Goal: Information Seeking & Learning: Get advice/opinions

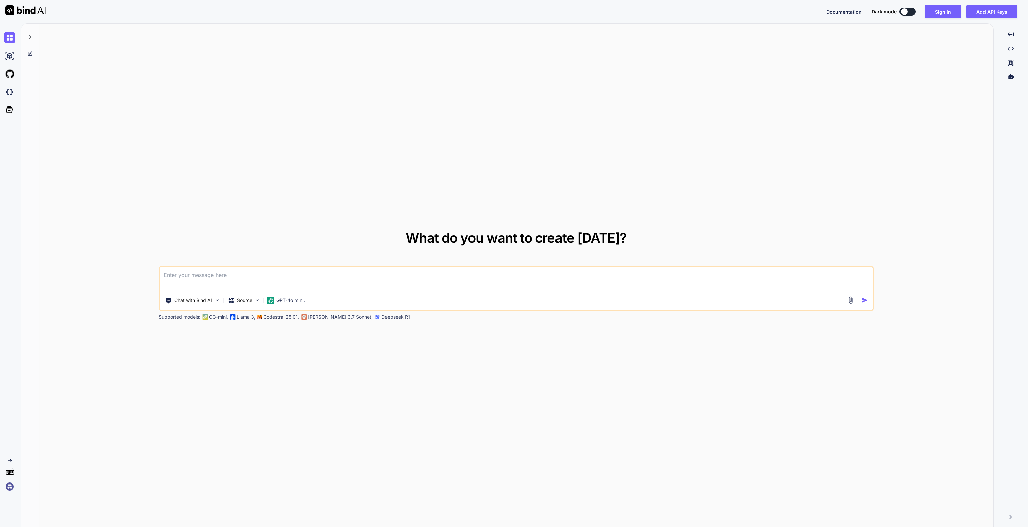
click at [954, 19] on div "Documentation Dark mode Sign in Add API Keys Created with Pixso." at bounding box center [514, 11] width 1028 height 23
click at [910, 15] on button at bounding box center [907, 12] width 16 height 8
type textarea "x"
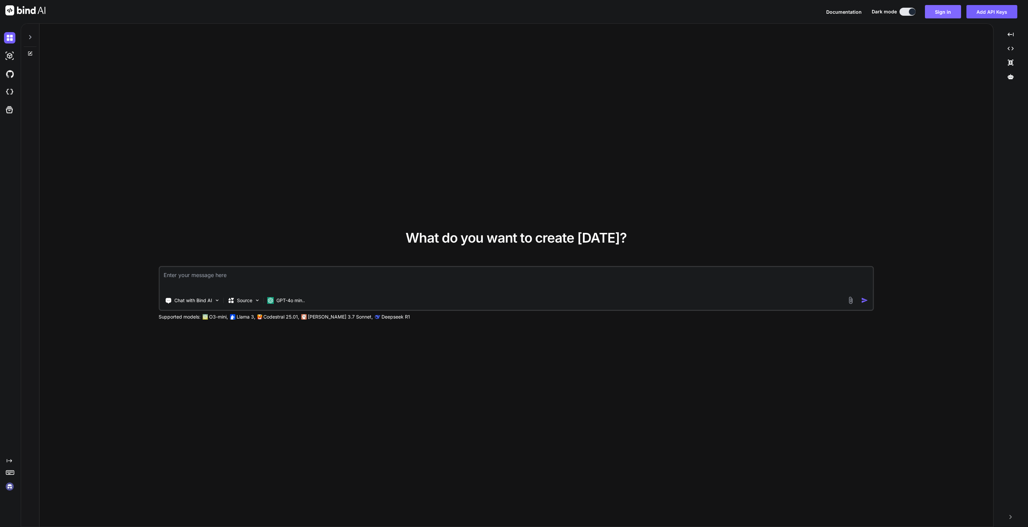
click at [932, 10] on button "Sign in" at bounding box center [943, 11] width 36 height 13
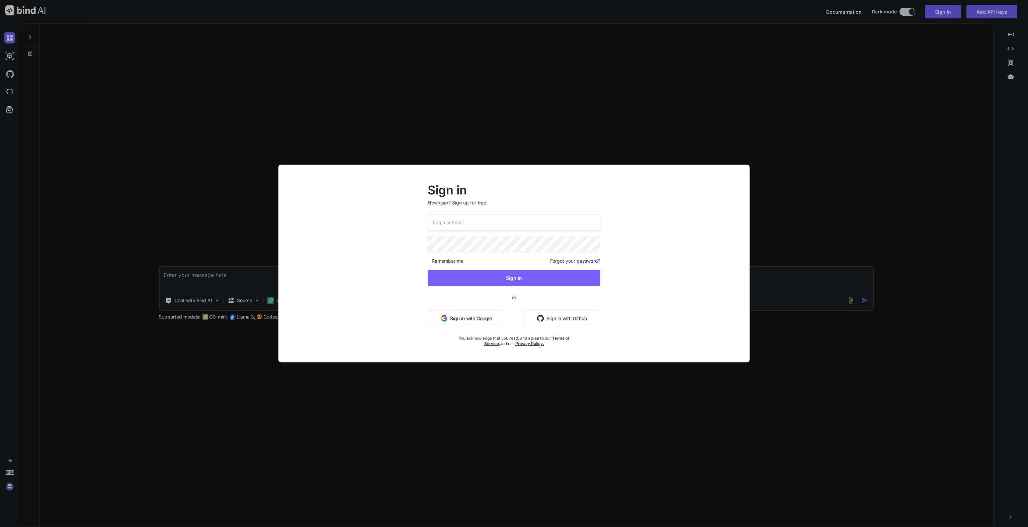
type input "[EMAIL_ADDRESS][DOMAIN_NAME]"
click at [502, 276] on button "Sign In" at bounding box center [514, 278] width 173 height 16
click at [527, 281] on button "Sign In" at bounding box center [514, 278] width 173 height 16
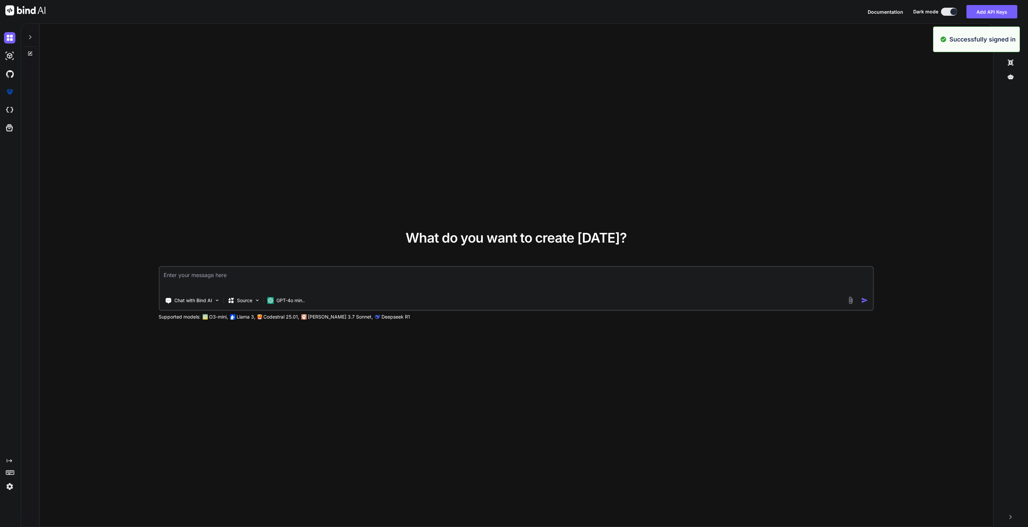
type textarea "x"
click at [11, 487] on img at bounding box center [9, 486] width 11 height 11
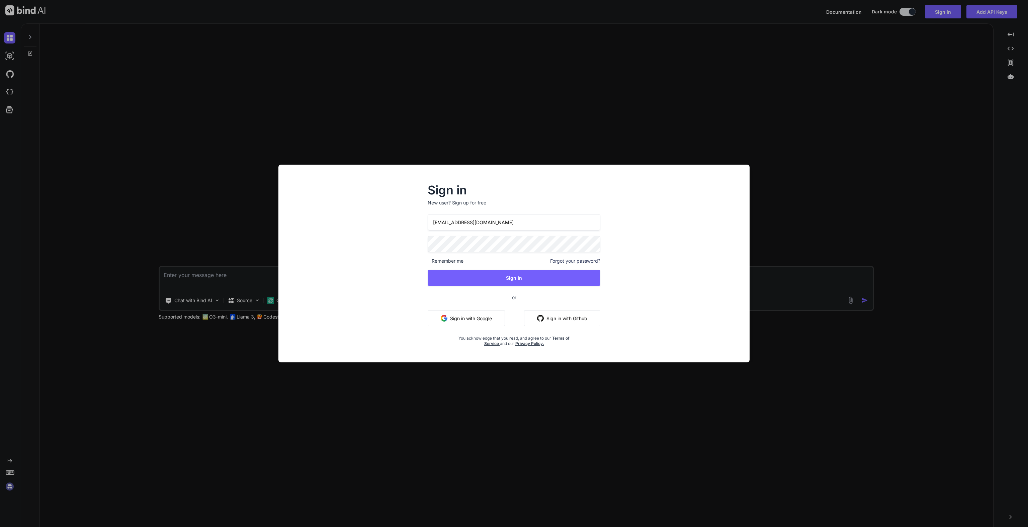
click at [517, 76] on div "Sign in New user? Sign up for free [EMAIL_ADDRESS][DOMAIN_NAME] Remember me For…" at bounding box center [514, 263] width 1028 height 527
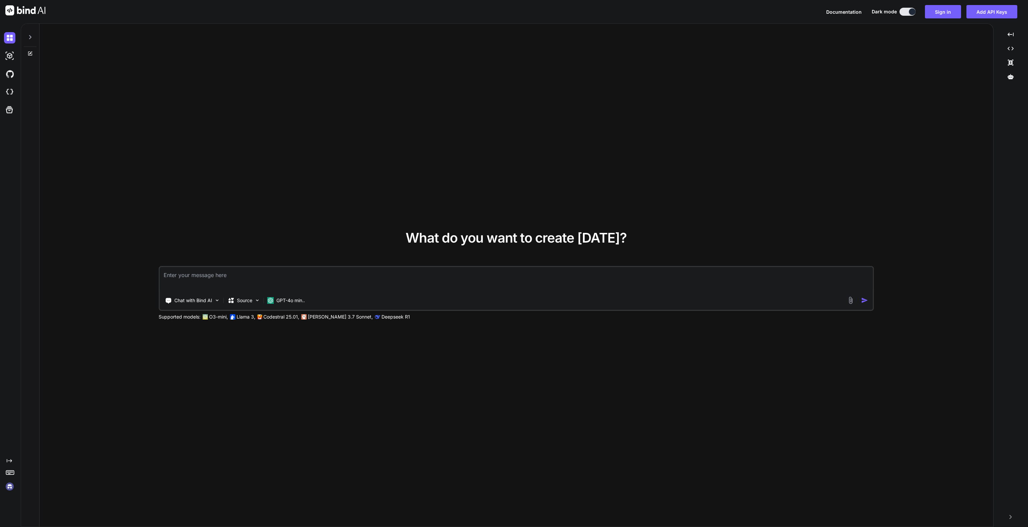
click at [947, 19] on div "Documentation Dark mode Sign in Add API Keys Created with Pixso." at bounding box center [514, 11] width 1028 height 23
click at [944, 13] on button "Sign in" at bounding box center [943, 11] width 36 height 13
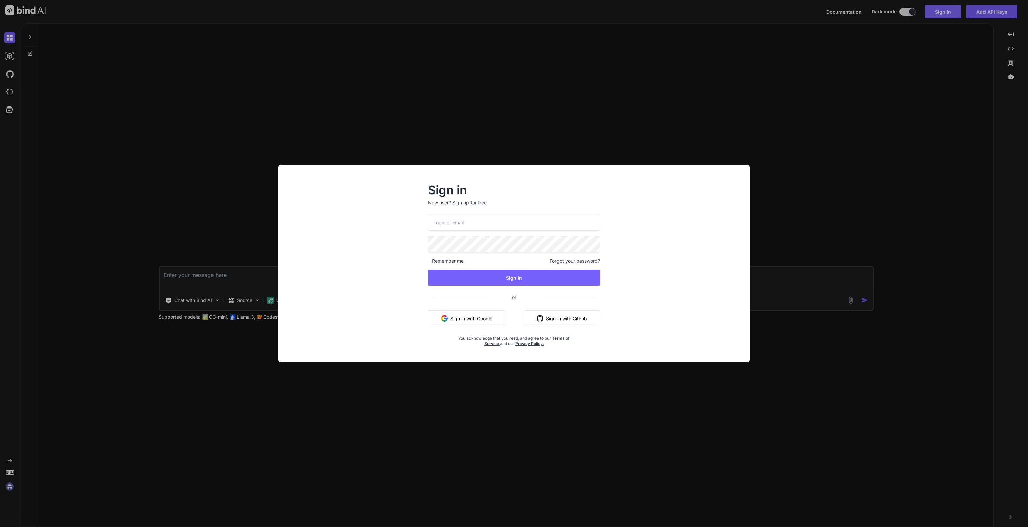
type input "[EMAIL_ADDRESS][DOMAIN_NAME]"
click at [481, 279] on button "Sign In" at bounding box center [514, 278] width 173 height 16
click at [512, 276] on button "Sign In" at bounding box center [514, 278] width 173 height 16
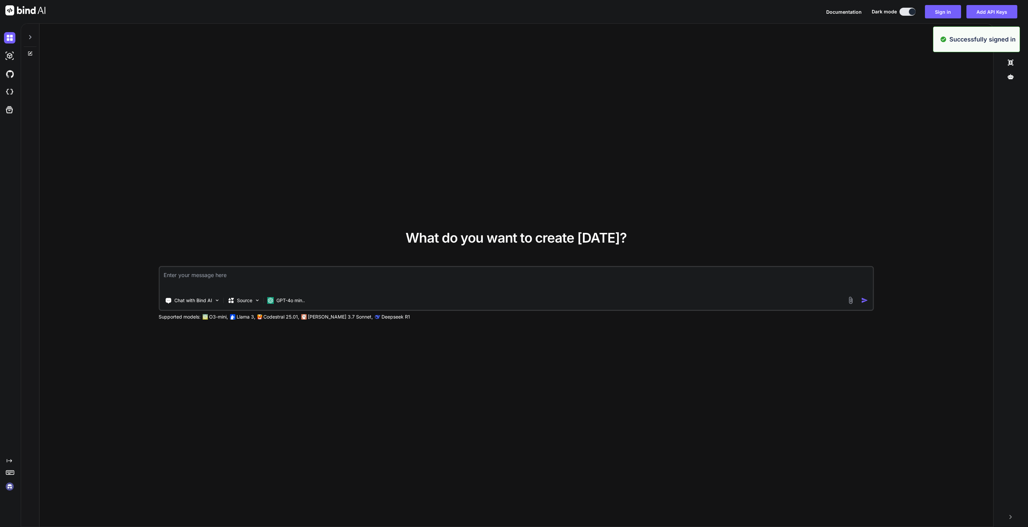
click at [992, 42] on p "Successfully signed in" at bounding box center [982, 39] width 66 height 9
click at [993, 10] on button "Add API Keys" at bounding box center [991, 11] width 51 height 13
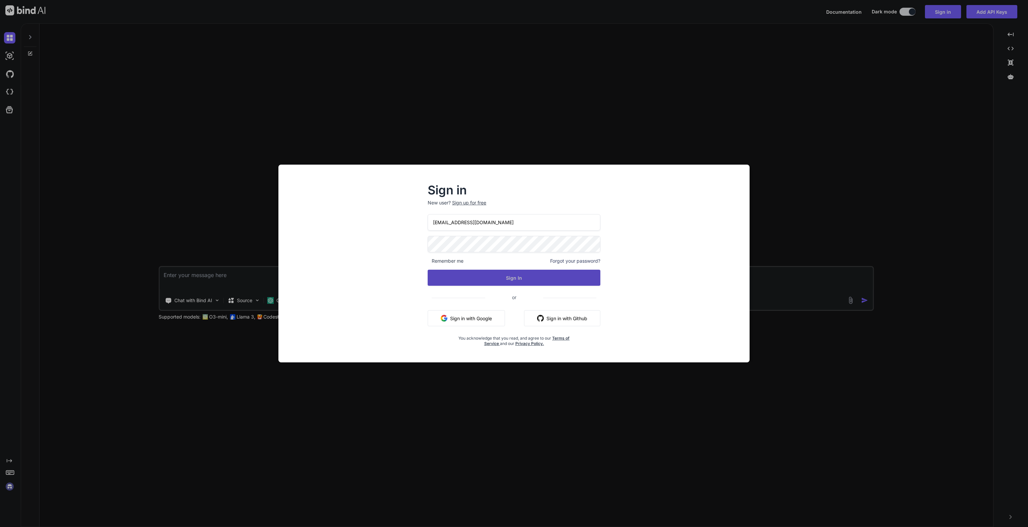
click at [489, 279] on button "Sign In" at bounding box center [514, 278] width 173 height 16
click at [459, 263] on div "What do you want to create [DATE]? Chat with Bind AI Source GPT-4o min.. Suppor…" at bounding box center [516, 275] width 715 height 89
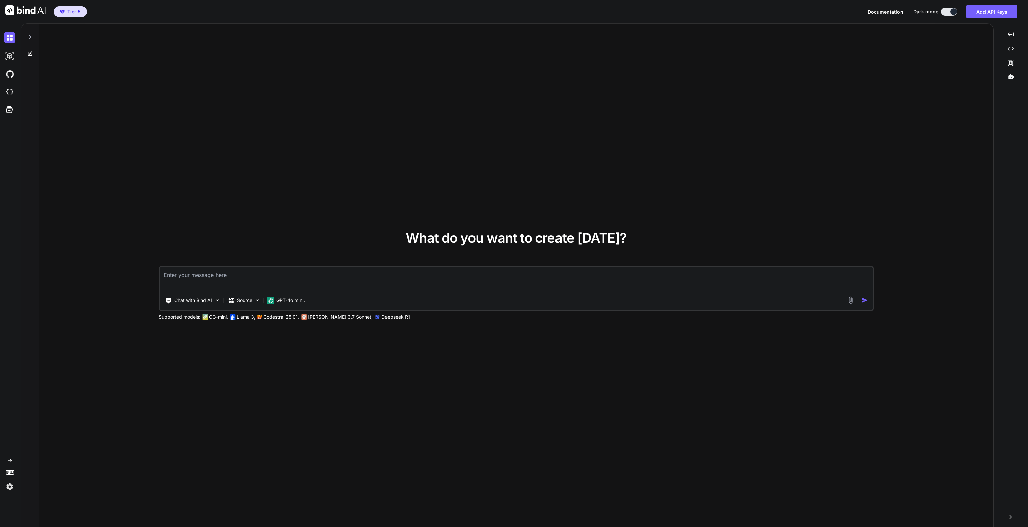
click at [13, 488] on img at bounding box center [9, 486] width 11 height 11
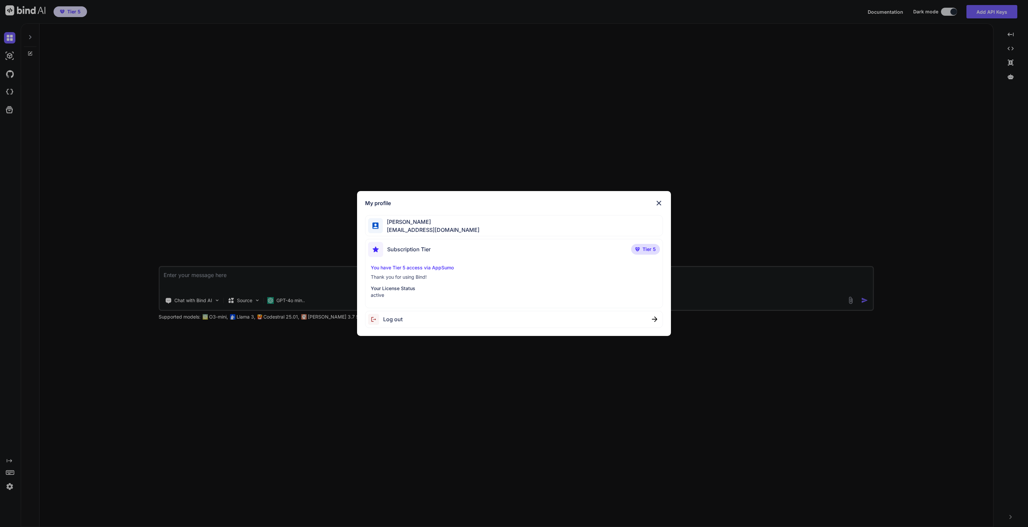
click at [659, 201] on img at bounding box center [659, 203] width 8 height 8
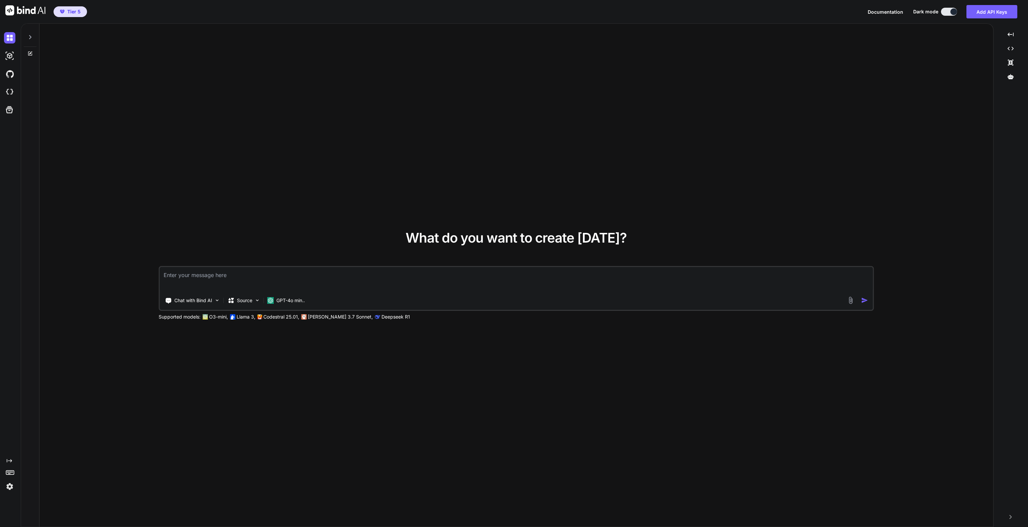
click at [191, 282] on textarea at bounding box center [516, 279] width 713 height 25
click at [208, 301] on p "Chat with Bind AI" at bounding box center [193, 300] width 38 height 7
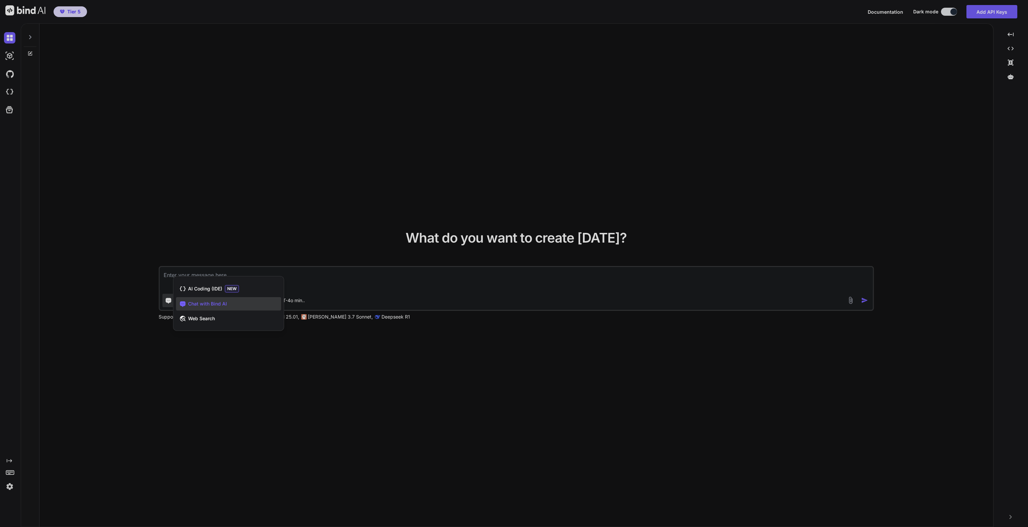
click at [467, 288] on div at bounding box center [514, 263] width 1028 height 527
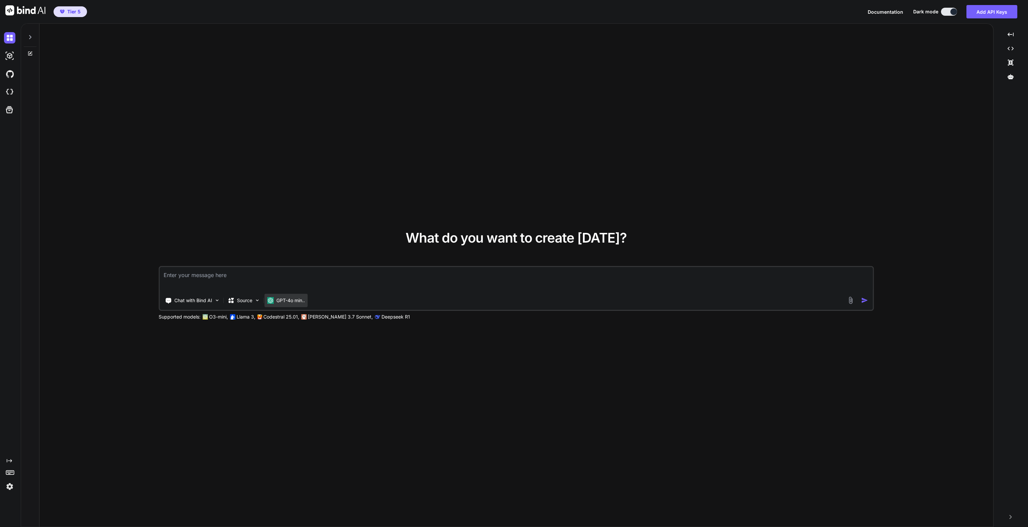
click at [294, 305] on div "GPT-4o min.." at bounding box center [285, 300] width 43 height 13
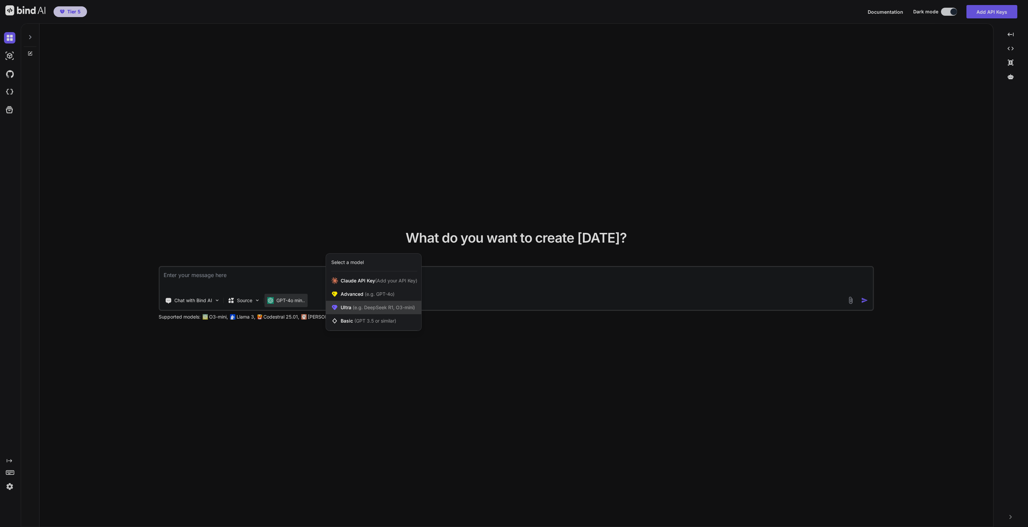
click at [379, 307] on span "(e.g. DeepSeek R1, O3-mini)" at bounding box center [383, 308] width 64 height 6
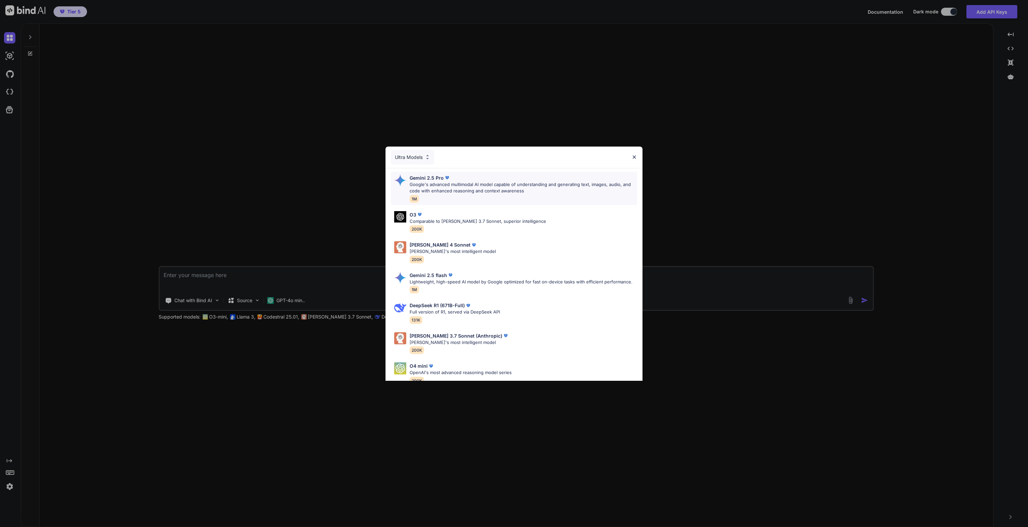
click at [512, 190] on p "Google's advanced multimodal AI model capable of understanding and generating t…" at bounding box center [524, 187] width 228 height 13
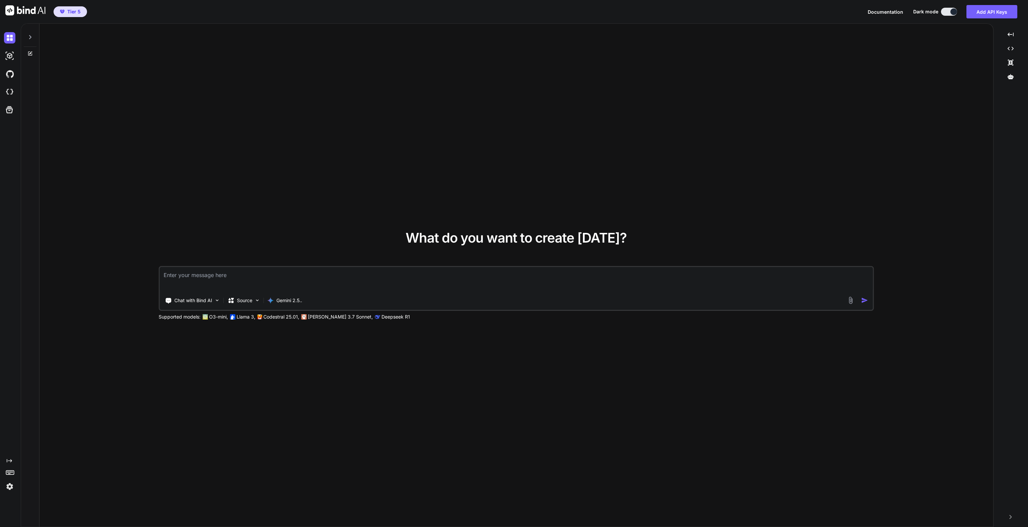
click at [221, 273] on textarea at bounding box center [516, 279] width 713 height 25
click at [431, 274] on textarea "Explain computeifabsent for Map<String, Map<String, List<String>>> with 5 examp…" at bounding box center [516, 279] width 713 height 25
type textarea "Explain computeifabsent for Map<String, Map<String, List<String>>> with 5 examp…"
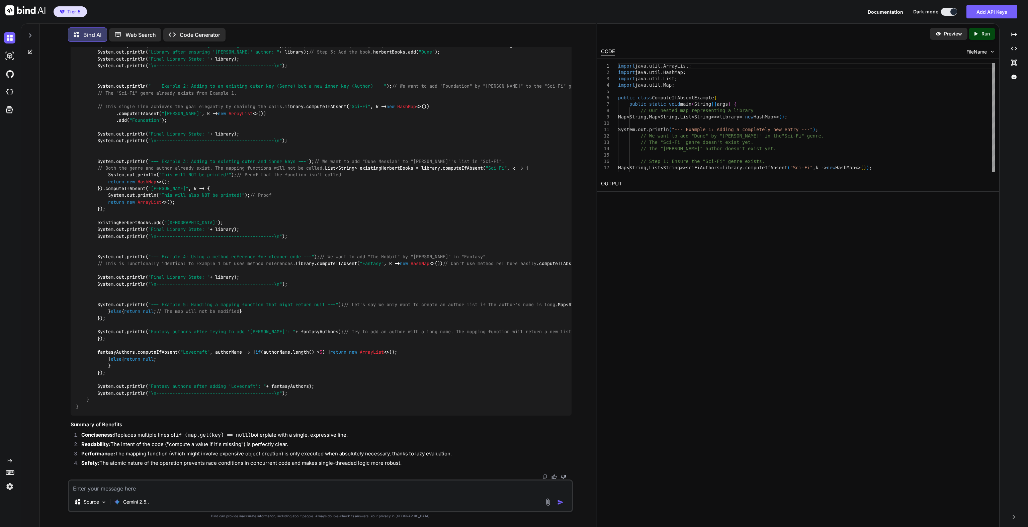
scroll to position [816, 0]
click at [980, 33] on icon "Created with Pixso." at bounding box center [977, 34] width 9 height 6
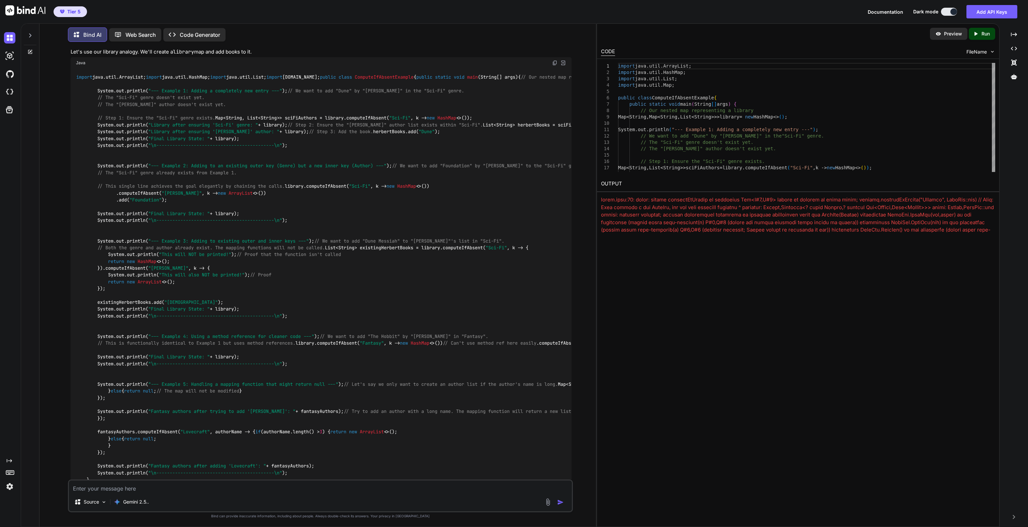
scroll to position [0, 0]
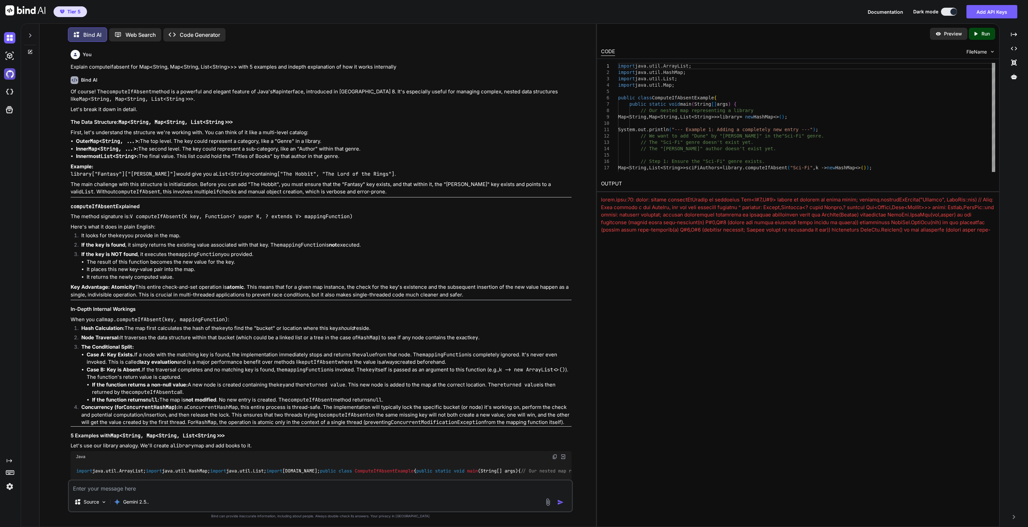
click at [9, 75] on img at bounding box center [9, 73] width 11 height 11
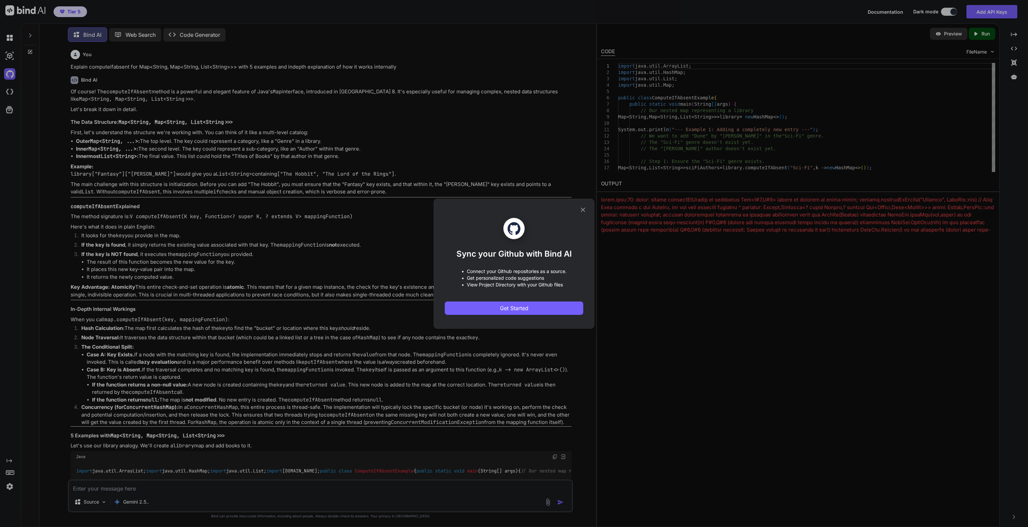
click at [11, 91] on div "Sync your Github with Bind AI • Connect your Github repositories as a source. •…" at bounding box center [514, 263] width 1028 height 527
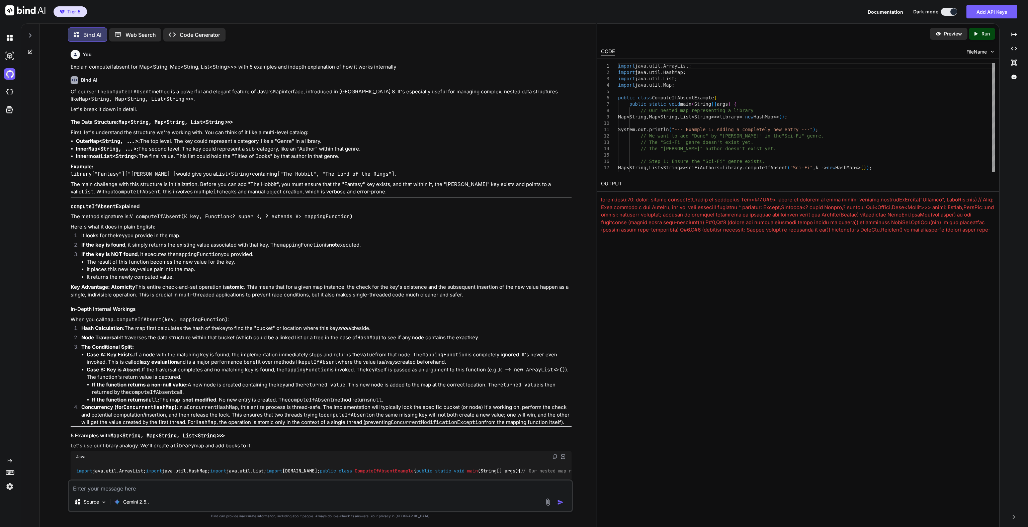
click at [8, 98] on div at bounding box center [11, 92] width 14 height 18
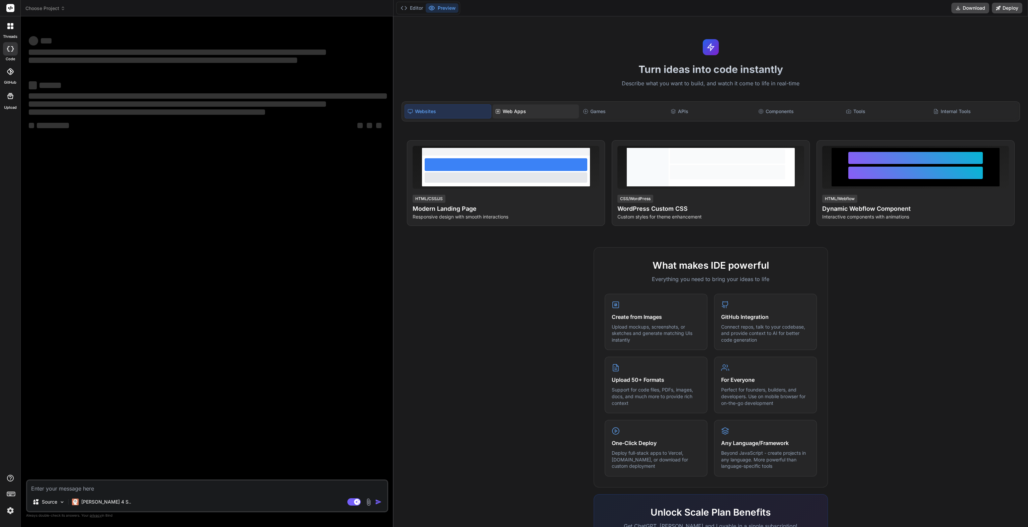
type textarea "x"
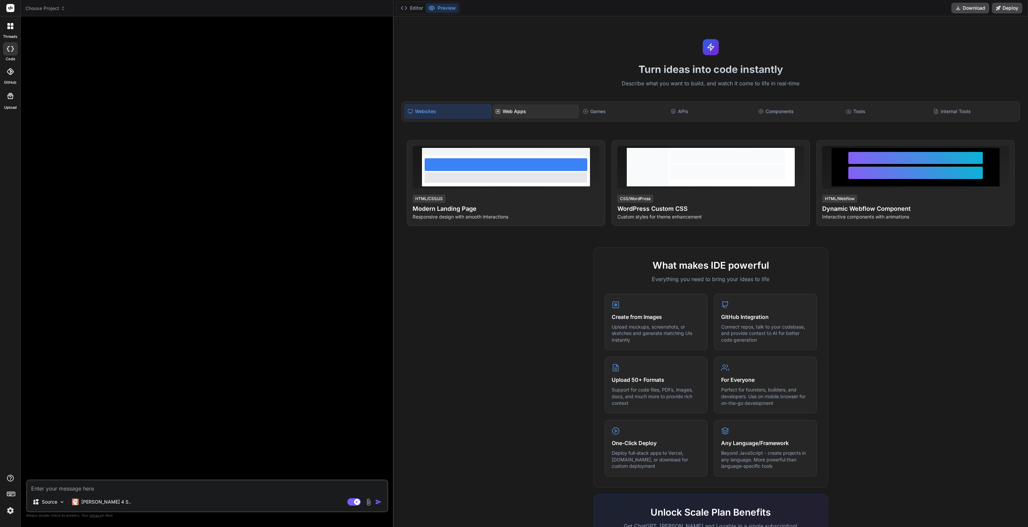
click at [515, 112] on div "Web Apps" at bounding box center [536, 111] width 86 height 14
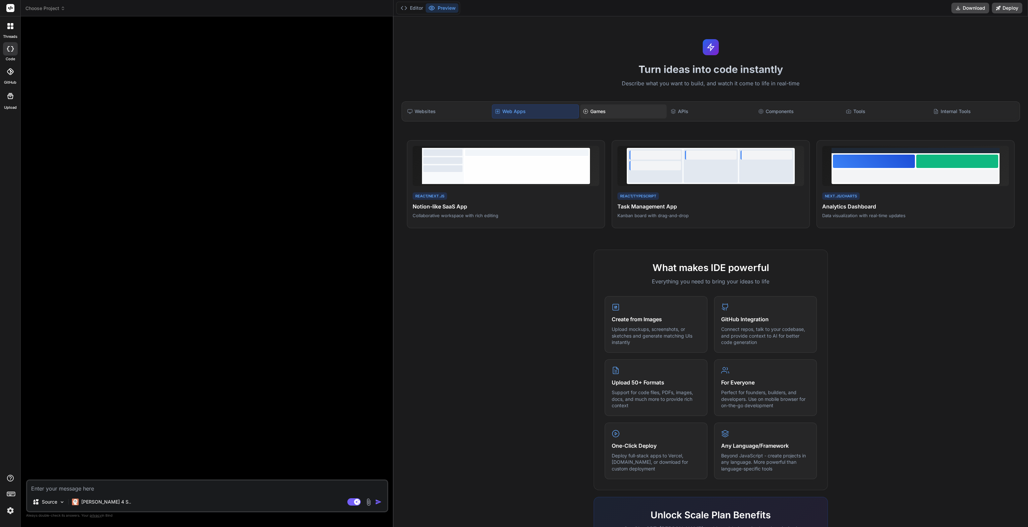
click at [610, 111] on div "Games" at bounding box center [623, 111] width 86 height 14
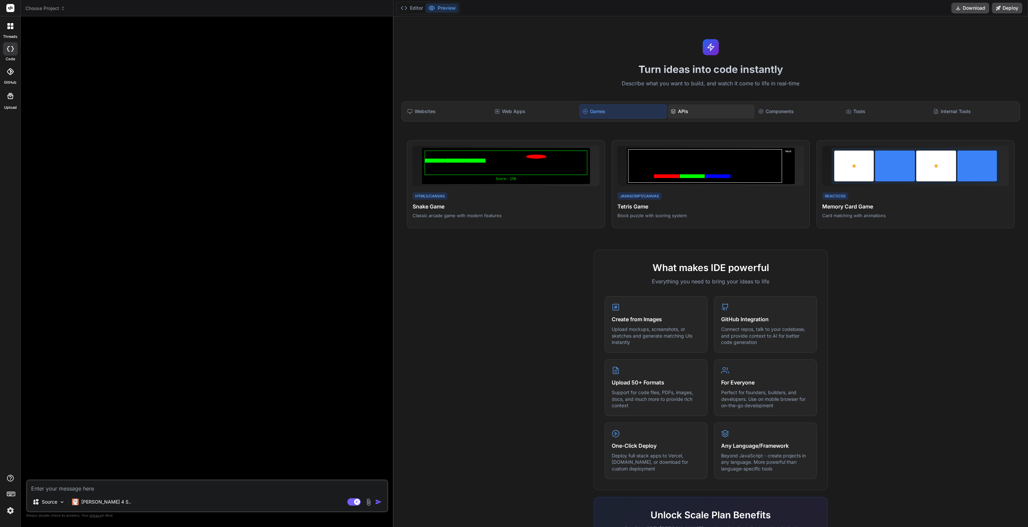
click at [746, 118] on div "APIs" at bounding box center [711, 111] width 86 height 14
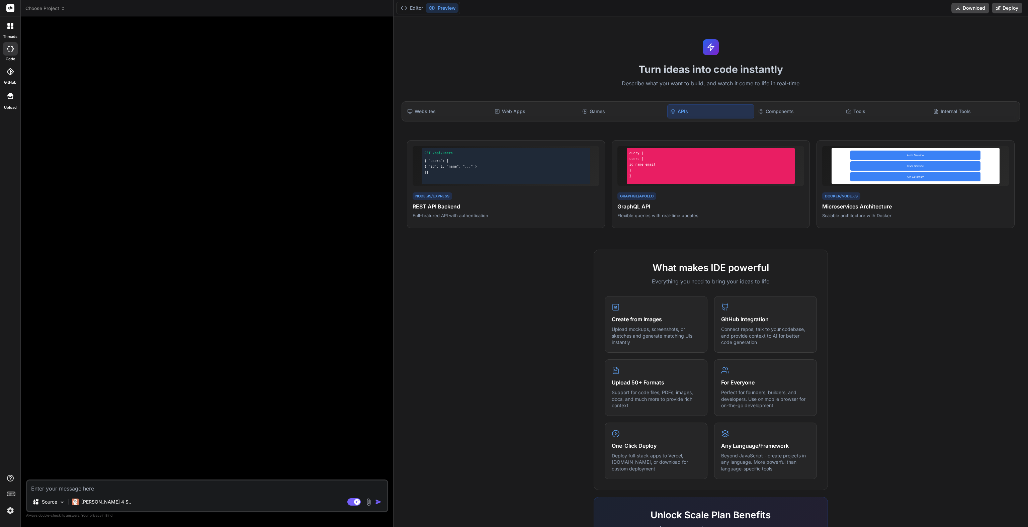
click at [821, 118] on div "Websites Web Apps Games APIs Components Tools Internal Tools" at bounding box center [711, 111] width 618 height 20
click at [844, 110] on div "Tools" at bounding box center [886, 111] width 86 height 14
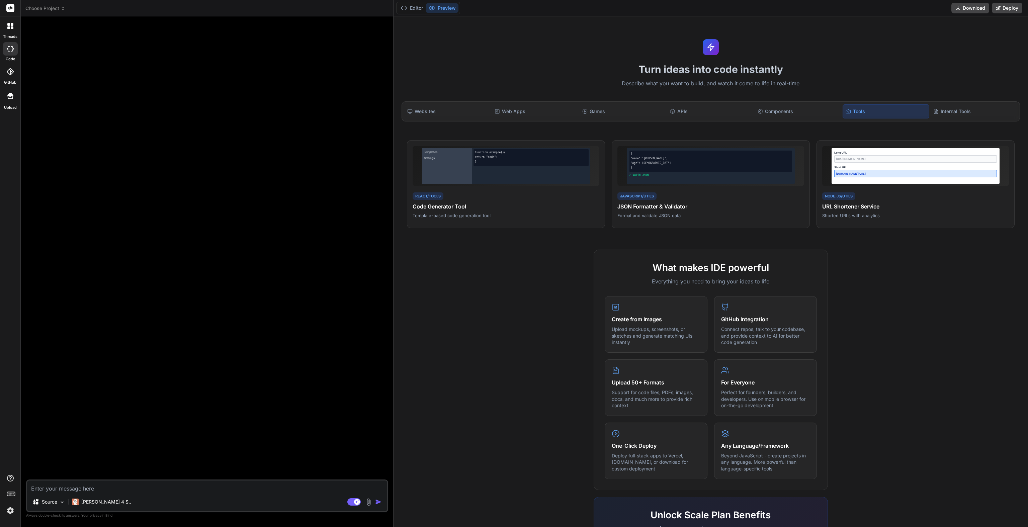
click at [926, 113] on div "Tools" at bounding box center [886, 111] width 87 height 14
click at [195, 146] on div at bounding box center [207, 251] width 361 height 458
click at [196, 272] on div at bounding box center [207, 251] width 361 height 458
